Goal: Find specific page/section: Find specific page/section

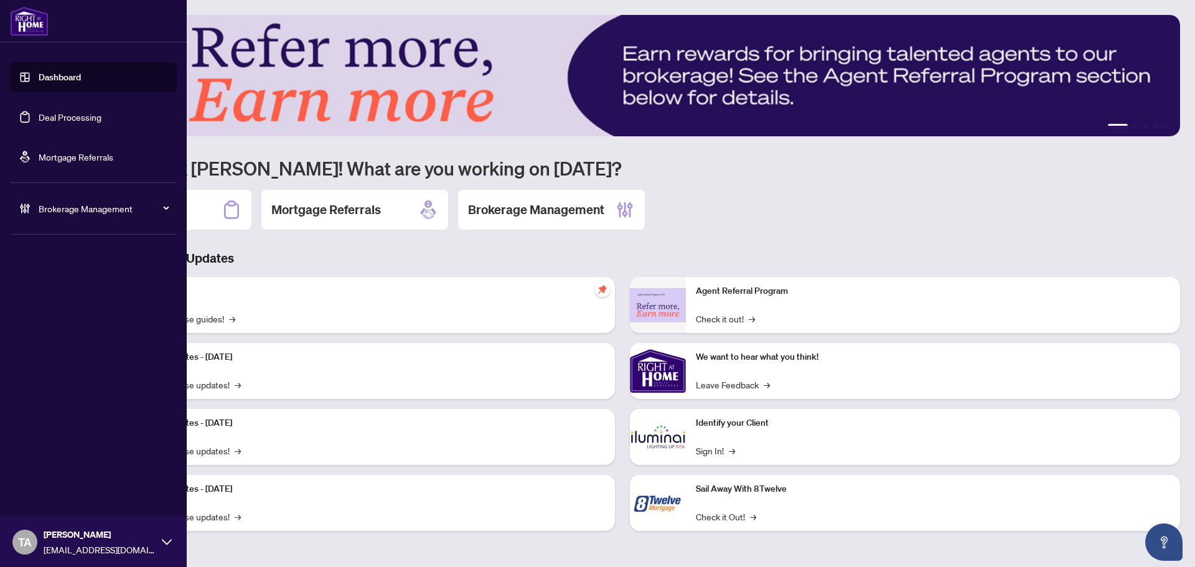
click at [65, 111] on link "Deal Processing" at bounding box center [70, 116] width 63 height 11
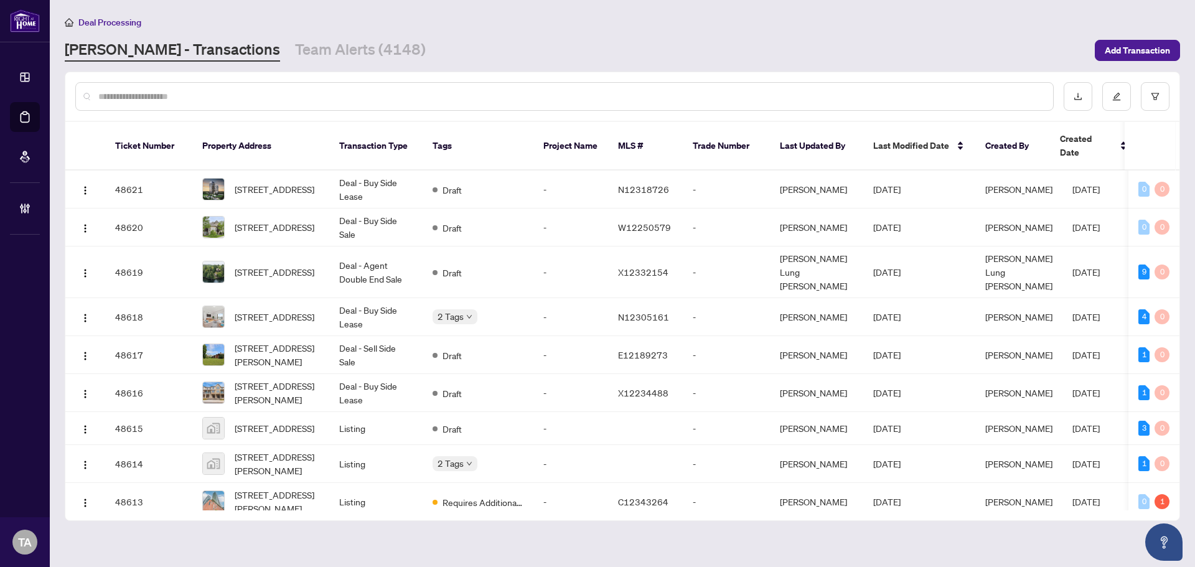
click at [461, 85] on div at bounding box center [564, 96] width 978 height 29
click at [464, 103] on div at bounding box center [564, 96] width 978 height 29
click at [495, 98] on input "text" at bounding box center [570, 97] width 945 height 14
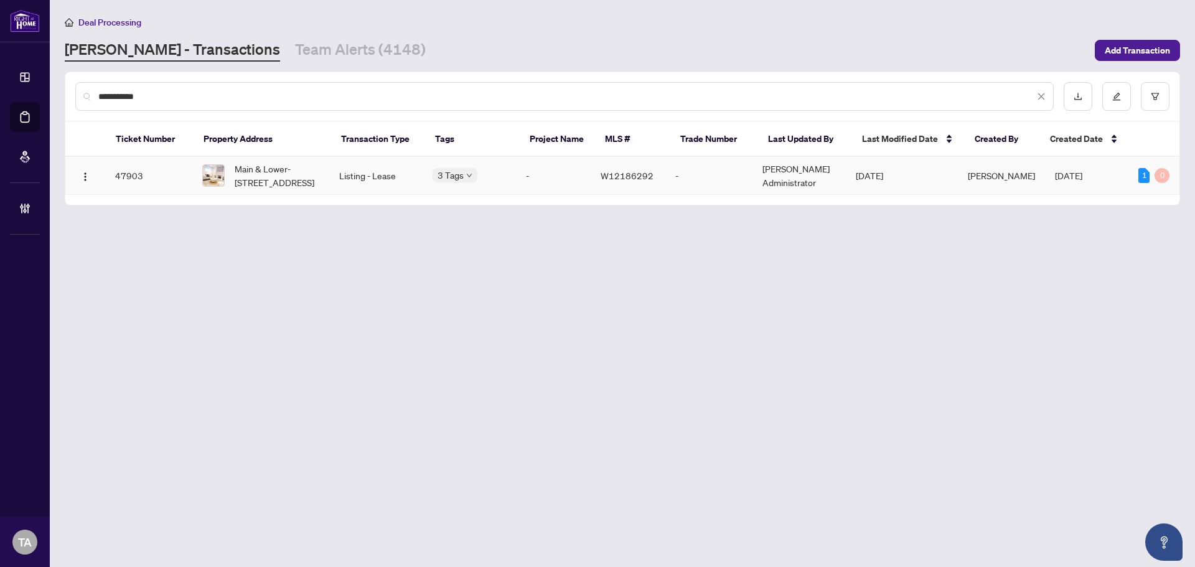
type input "**********"
click at [624, 173] on span "W12186292" at bounding box center [627, 175] width 53 height 11
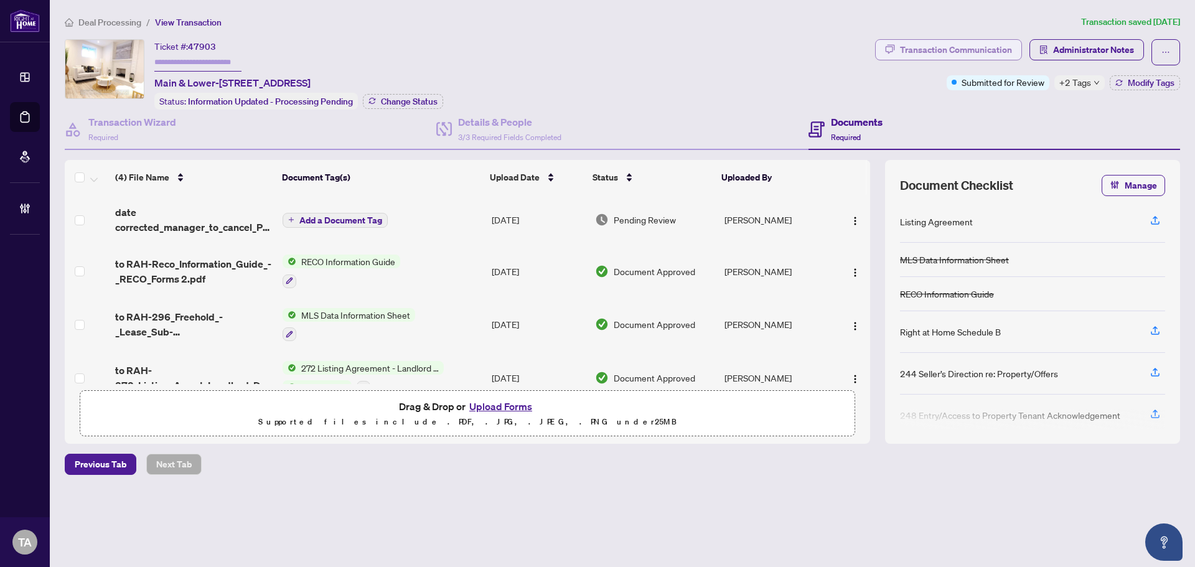
click at [963, 47] on div "Transaction Communication" at bounding box center [956, 50] width 112 height 20
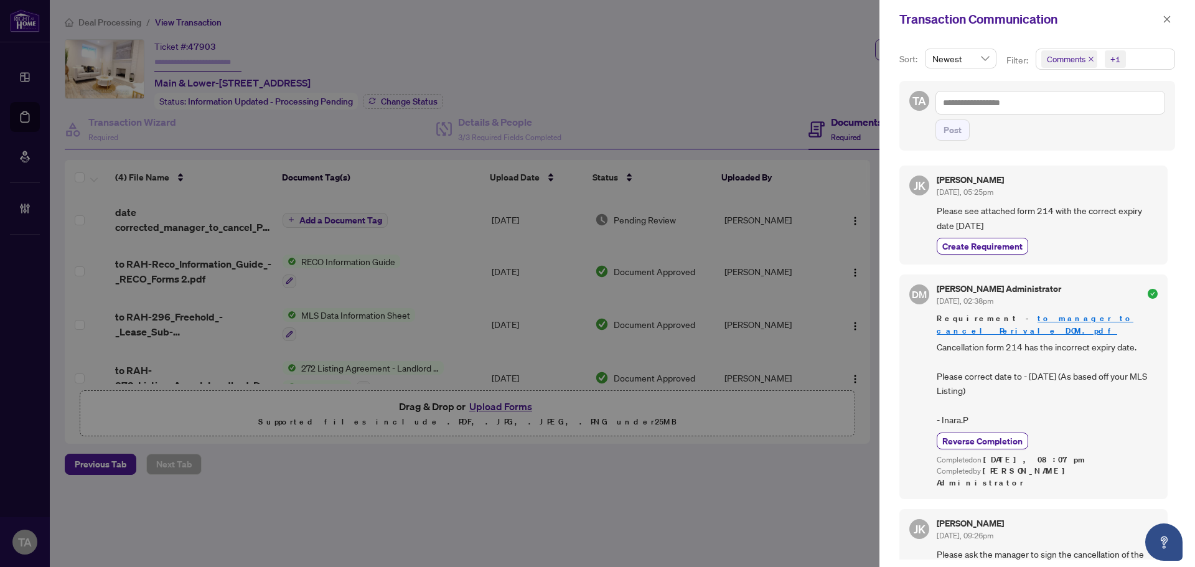
click at [195, 220] on div at bounding box center [597, 283] width 1195 height 567
click at [198, 225] on div at bounding box center [597, 283] width 1195 height 567
click at [1164, 26] on span "button" at bounding box center [1167, 19] width 9 height 20
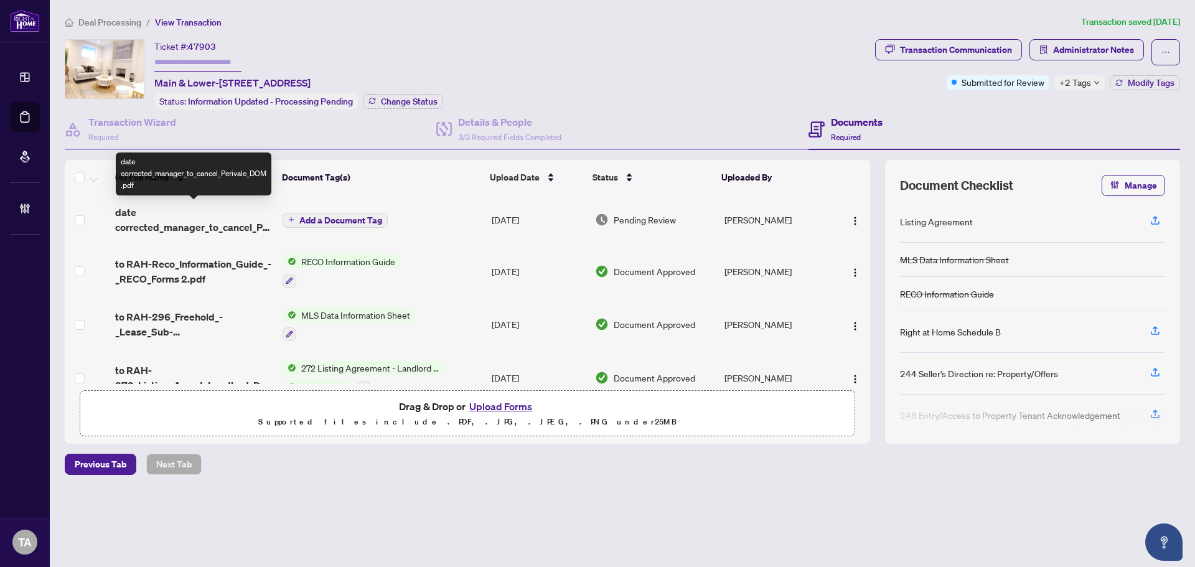
click at [209, 221] on span "date corrected_manager_to_cancel_Perivale_DOM.pdf" at bounding box center [193, 220] width 157 height 30
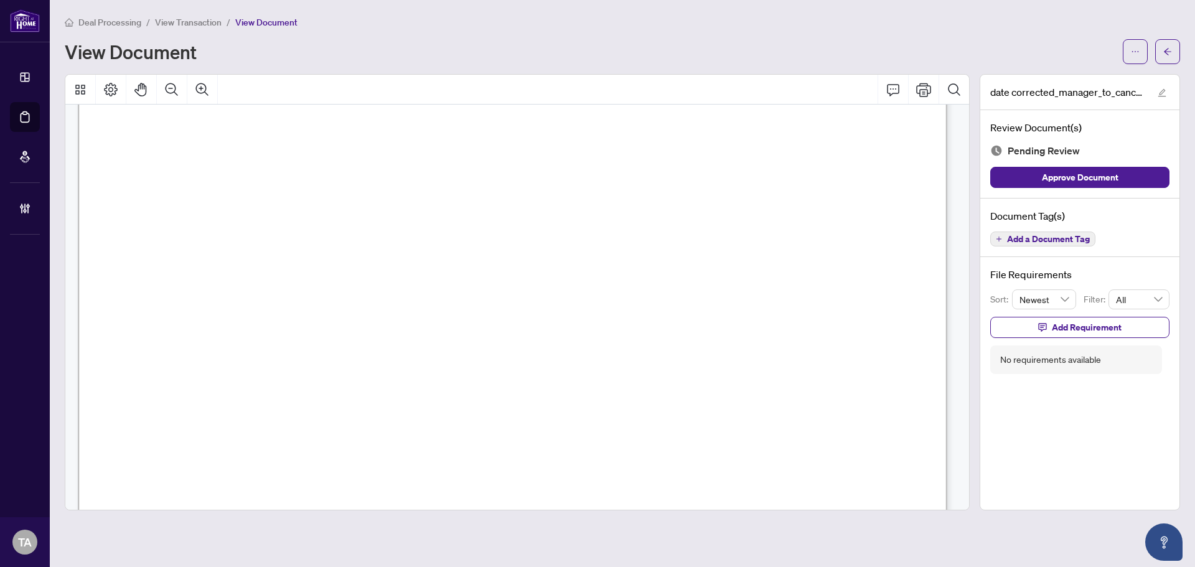
scroll to position [291, 0]
click at [1172, 51] on button "button" at bounding box center [1167, 51] width 25 height 25
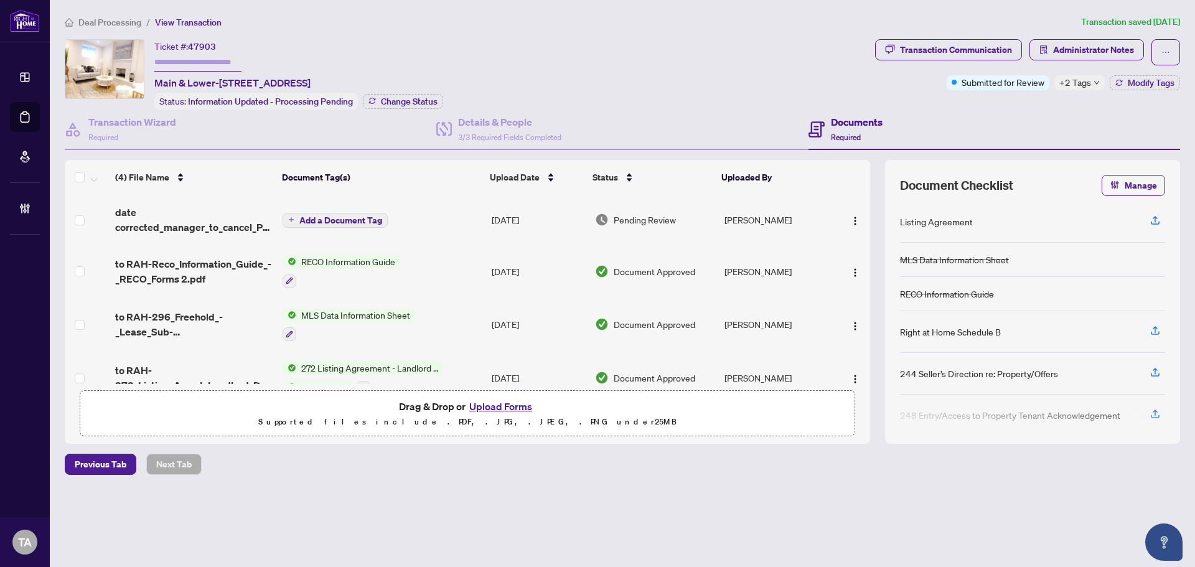
click at [677, 75] on div "Ticket #: 47903 Main & Lower-[STREET_ADDRESS] Status: Information Updated - Pro…" at bounding box center [467, 74] width 805 height 70
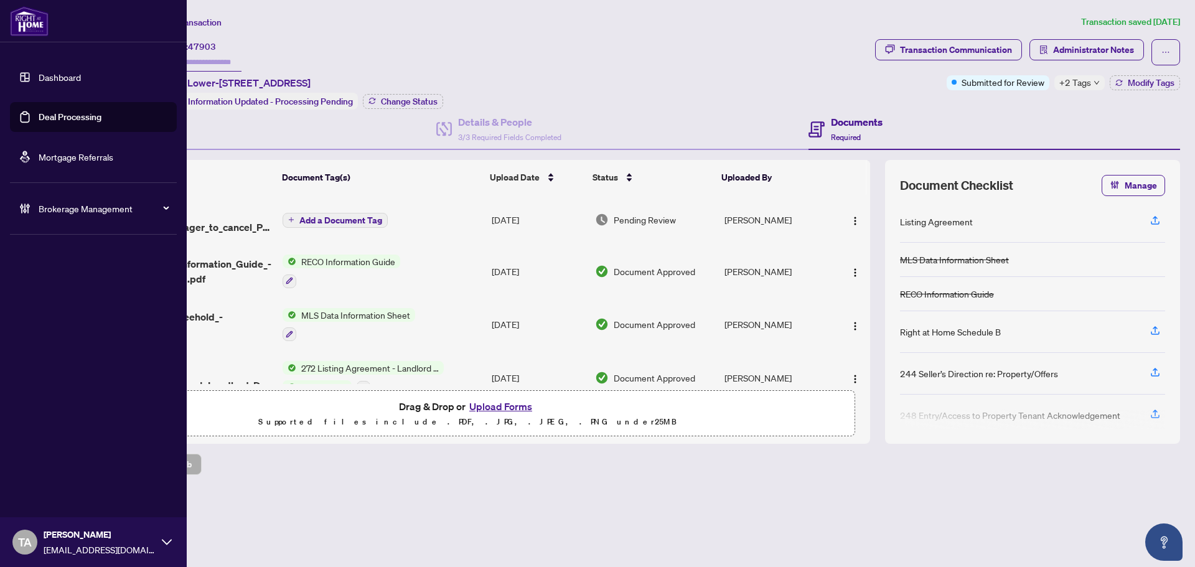
click at [59, 72] on link "Dashboard" at bounding box center [60, 77] width 42 height 11
